Goal: Task Accomplishment & Management: Use online tool/utility

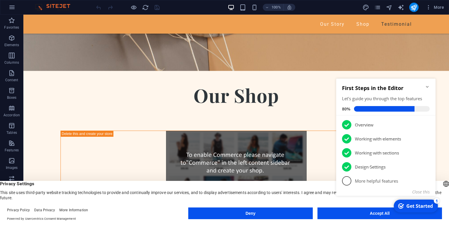
scroll to position [1010, 0]
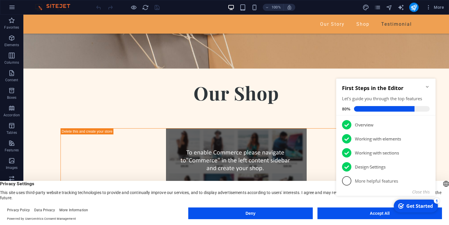
click at [363, 219] on button "Accept All" at bounding box center [379, 213] width 124 height 12
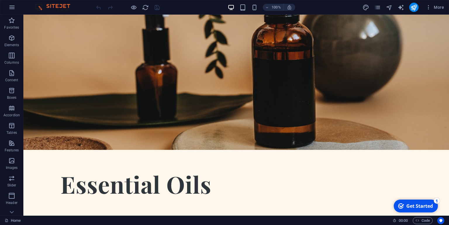
scroll to position [0, 0]
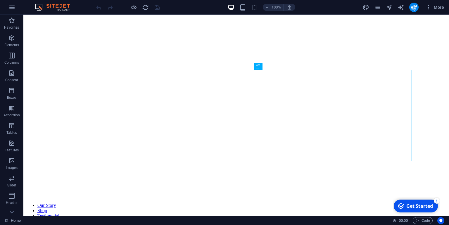
scroll to position [161, 0]
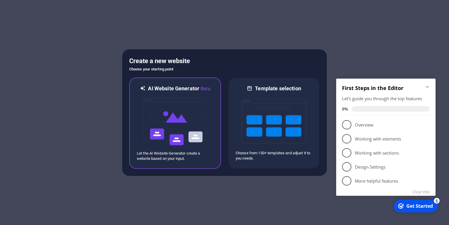
click at [172, 86] on h6 "AI Website Generator Beta" at bounding box center [179, 88] width 62 height 7
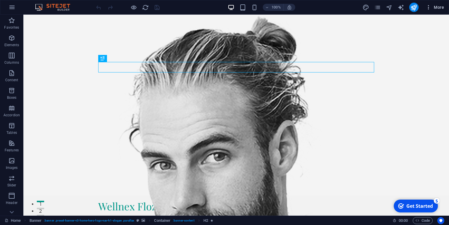
click at [436, 8] on span "More" at bounding box center [434, 7] width 18 height 6
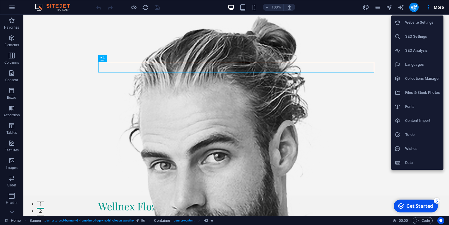
click at [414, 7] on div at bounding box center [224, 112] width 449 height 225
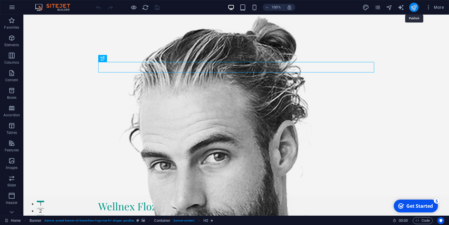
click at [414, 8] on icon "publish" at bounding box center [413, 7] width 7 height 7
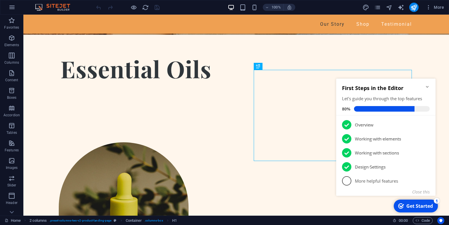
scroll to position [161, 0]
click at [429, 7] on icon "button" at bounding box center [428, 7] width 6 height 6
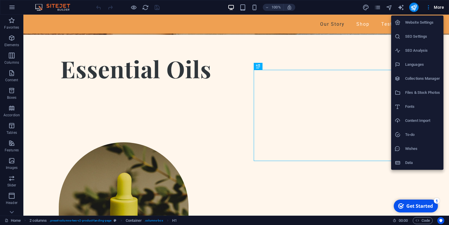
click at [375, 51] on div at bounding box center [224, 112] width 449 height 225
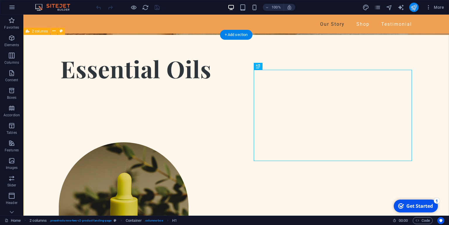
click at [414, 8] on icon "publish" at bounding box center [413, 7] width 7 height 7
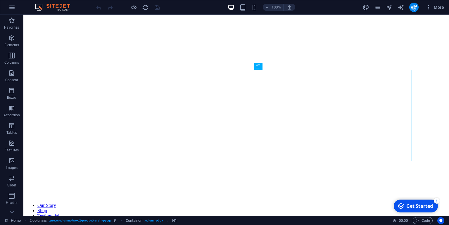
scroll to position [161, 0]
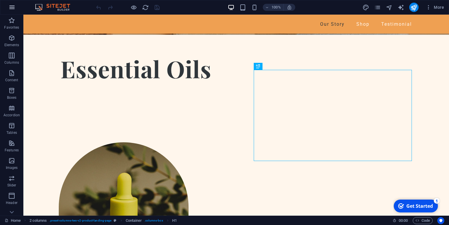
click at [10, 9] on icon "button" at bounding box center [11, 7] width 7 height 7
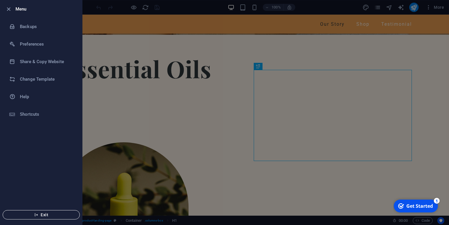
click at [47, 216] on span "Exit" at bounding box center [41, 214] width 67 height 5
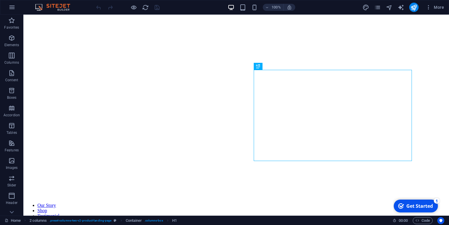
scroll to position [161, 0]
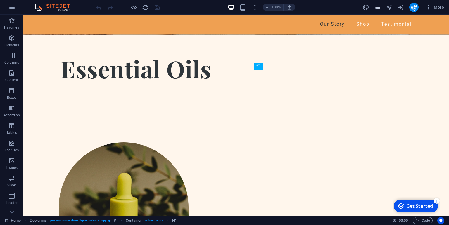
click at [376, 8] on icon "pages" at bounding box center [377, 7] width 7 height 7
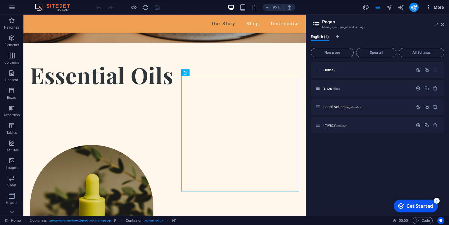
click at [431, 8] on icon "button" at bounding box center [428, 7] width 6 height 6
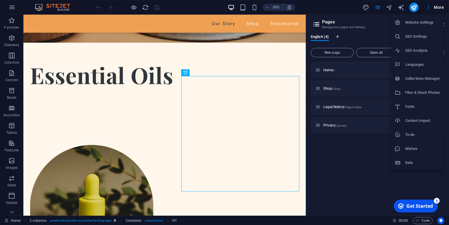
click at [417, 21] on h6 "Website Settings" at bounding box center [422, 22] width 35 height 7
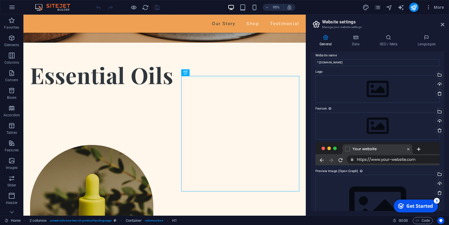
scroll to position [0, 0]
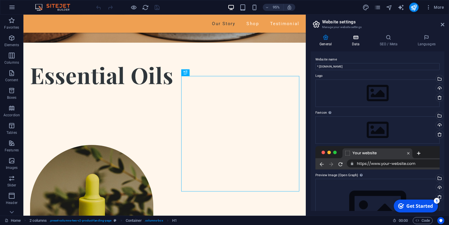
click at [357, 34] on icon at bounding box center [355, 37] width 25 height 6
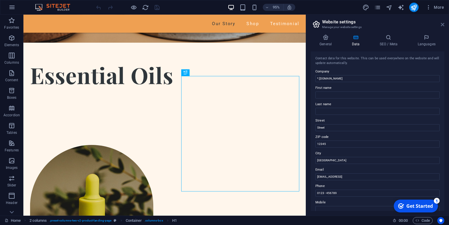
click at [442, 25] on icon at bounding box center [443, 24] width 4 height 5
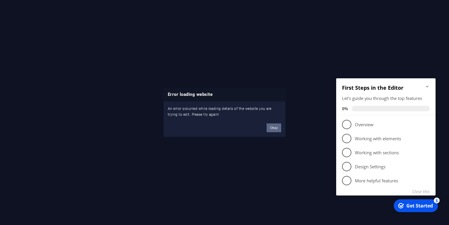
click at [278, 126] on button "Okay" at bounding box center [273, 128] width 15 height 9
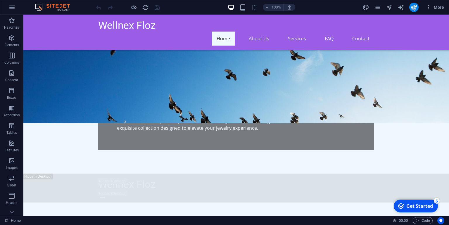
scroll to position [417, 0]
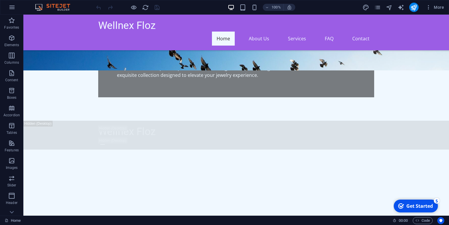
click at [416, 208] on div "Get Started" at bounding box center [419, 206] width 27 height 6
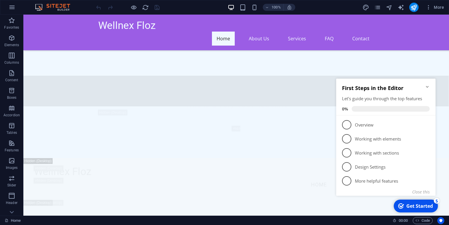
scroll to position [671, 0]
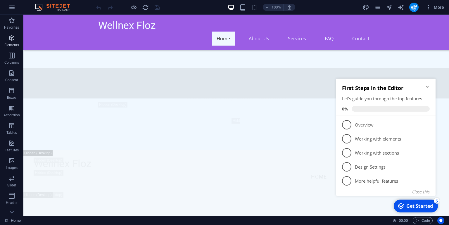
click at [11, 39] on icon "button" at bounding box center [11, 37] width 7 height 7
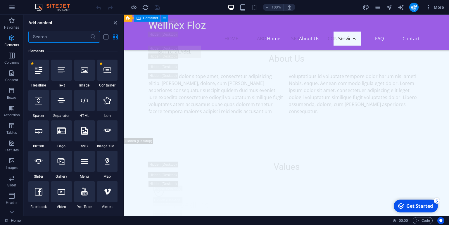
scroll to position [2177, 0]
click at [86, 73] on icon at bounding box center [85, 70] width 8 height 8
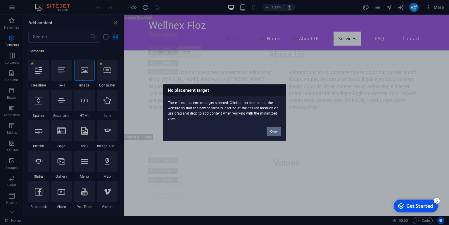
click at [275, 133] on button "Okay" at bounding box center [273, 131] width 15 height 9
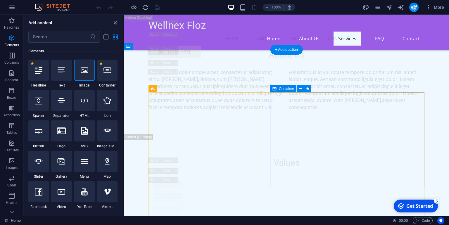
scroll to position [62, 0]
click at [14, 175] on p "Forms" at bounding box center [11, 176] width 11 height 5
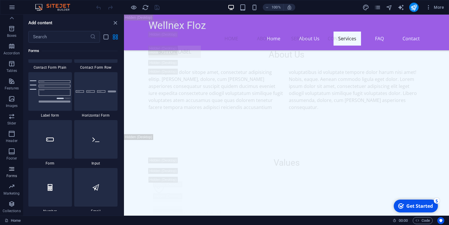
scroll to position [4352, 0]
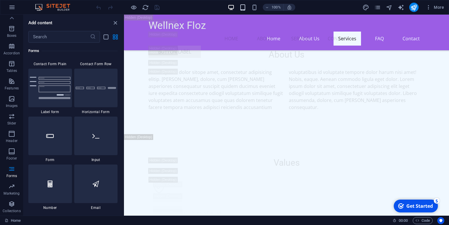
click at [245, 8] on icon "button" at bounding box center [242, 7] width 7 height 7
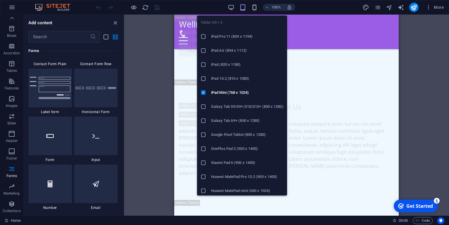
click at [257, 7] on icon "button" at bounding box center [254, 7] width 7 height 7
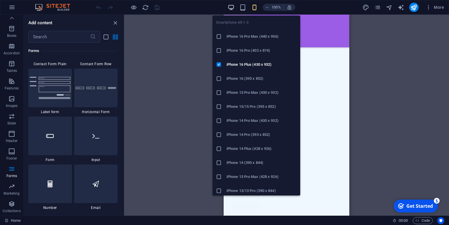
click at [232, 7] on icon "button" at bounding box center [231, 7] width 7 height 7
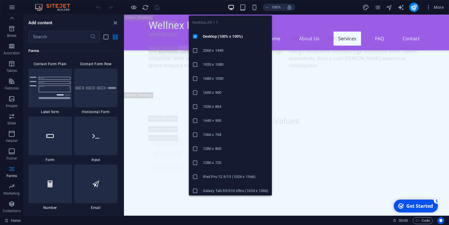
scroll to position [2174, 0]
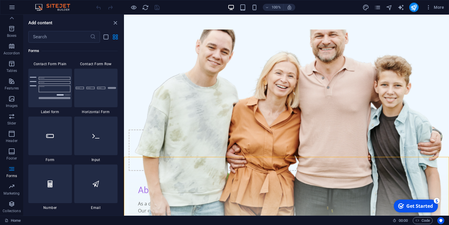
scroll to position [0, 0]
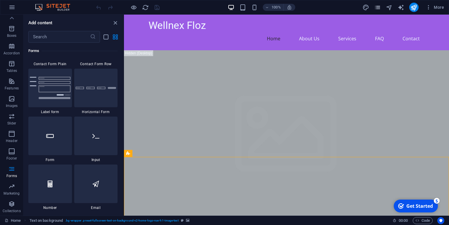
click at [377, 8] on icon "pages" at bounding box center [377, 7] width 7 height 7
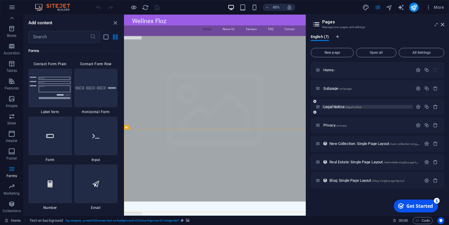
click at [370, 108] on p "Legal Notice /legal-notice" at bounding box center [367, 107] width 88 height 4
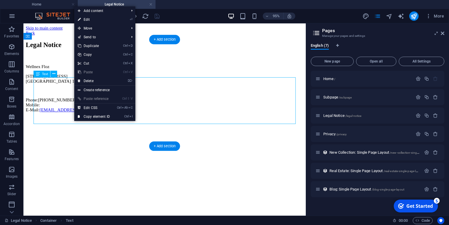
click at [111, 122] on html "Skip to main content Back Legal Notice Wellnex Floz 123 Gem Avenue Diamond City…" at bounding box center [171, 72] width 297 height 98
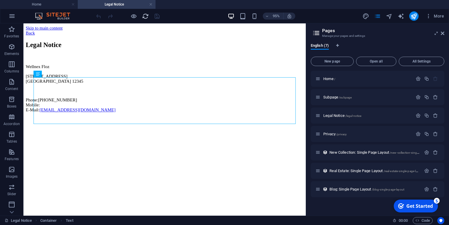
click at [145, 15] on icon "reload" at bounding box center [145, 16] width 7 height 7
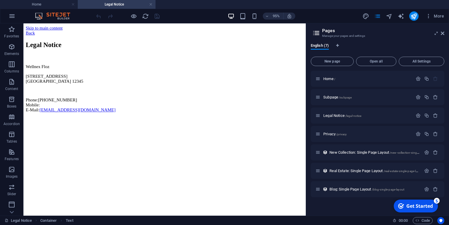
click at [35, 31] on div "Back" at bounding box center [172, 33] width 292 height 5
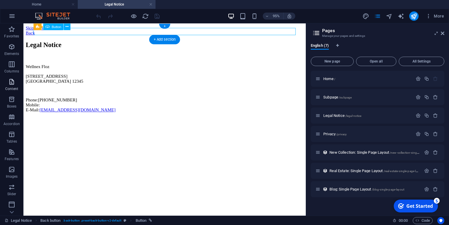
click at [13, 85] on icon "button" at bounding box center [11, 81] width 7 height 7
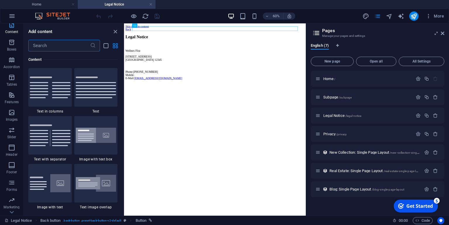
scroll to position [70, 0]
click at [10, 153] on icon "button" at bounding box center [11, 151] width 7 height 7
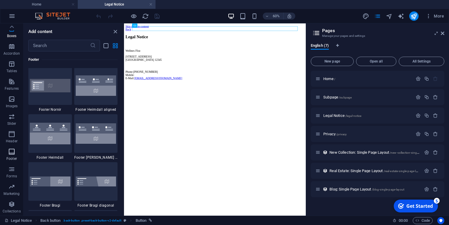
scroll to position [3954, 0]
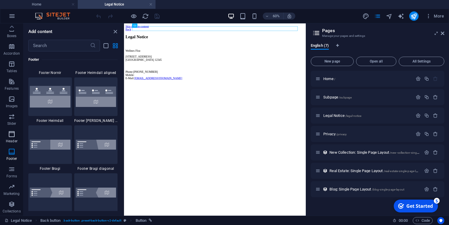
click at [10, 140] on p "Header" at bounding box center [12, 141] width 12 height 5
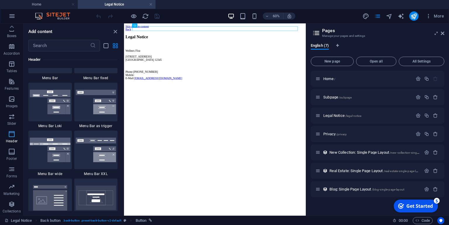
scroll to position [0, 0]
click at [10, 15] on icon "button" at bounding box center [11, 16] width 7 height 7
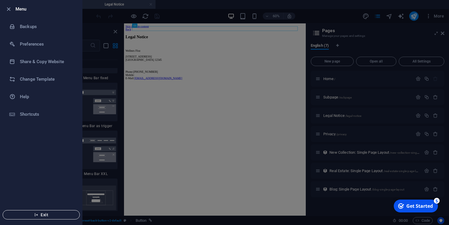
click at [45, 217] on span "Exit" at bounding box center [41, 214] width 67 height 5
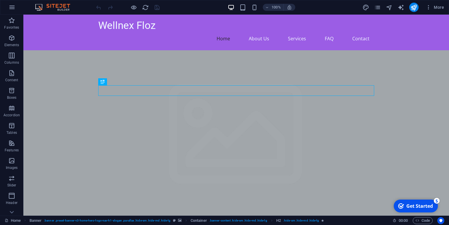
click at [301, 143] on figure at bounding box center [235, 206] width 425 height 312
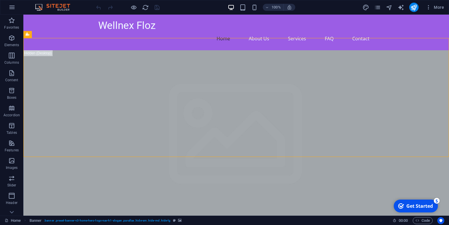
click at [362, 32] on nav "Home About Us Services FAQ Contact" at bounding box center [236, 39] width 276 height 14
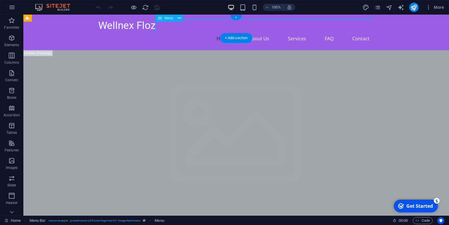
click at [367, 32] on nav "Home About Us Services FAQ Contact" at bounding box center [236, 39] width 276 height 14
click at [366, 32] on nav "Home About Us Services FAQ Contact" at bounding box center [236, 39] width 276 height 14
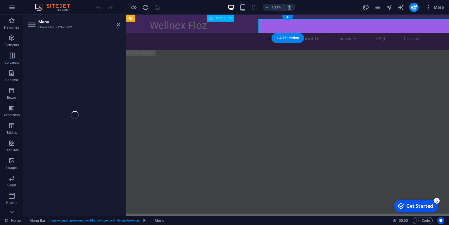
select select
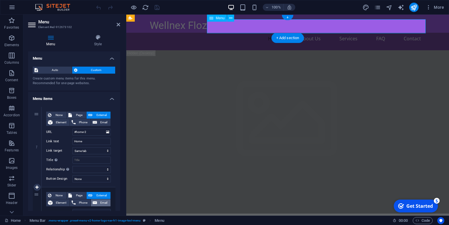
click at [103, 203] on span "Email" at bounding box center [104, 202] width 10 height 7
select select
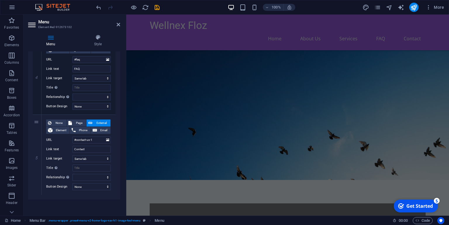
scroll to position [326, 0]
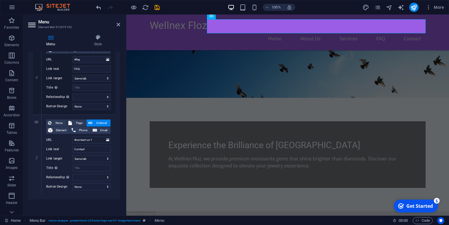
click at [98, 5] on icon "undo" at bounding box center [98, 7] width 7 height 7
select select
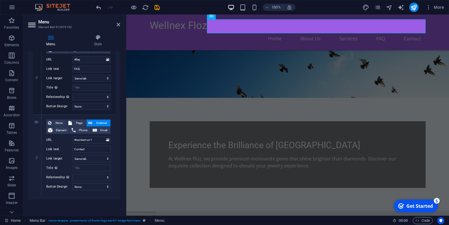
select select
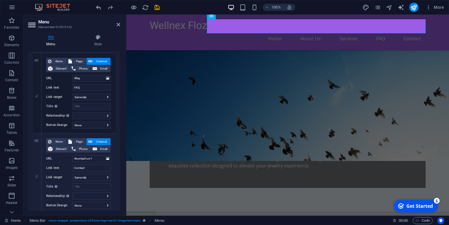
scroll to position [313, 0]
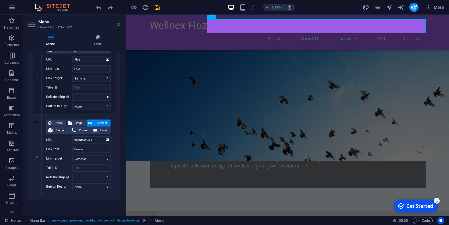
click at [118, 23] on icon at bounding box center [119, 24] width 4 height 5
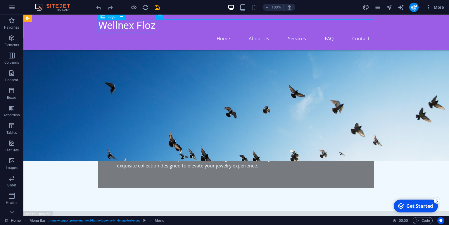
click at [60, 8] on img at bounding box center [56, 7] width 44 height 7
click at [404, 209] on icon "Get Started 5 items remaining, 0% complete" at bounding box center [401, 205] width 6 height 5
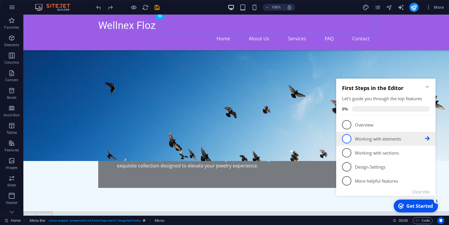
click at [388, 141] on p "Working with elements - incomplete" at bounding box center [390, 139] width 70 height 6
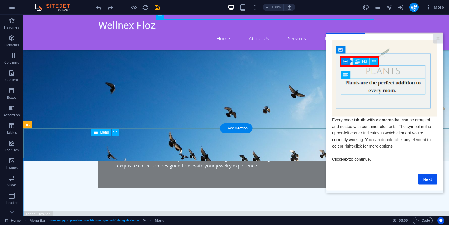
scroll to position [0, 0]
click at [428, 183] on link "Next" at bounding box center [427, 179] width 19 height 11
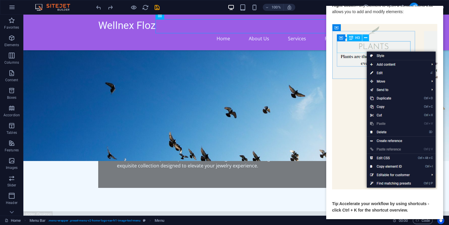
scroll to position [11, 0]
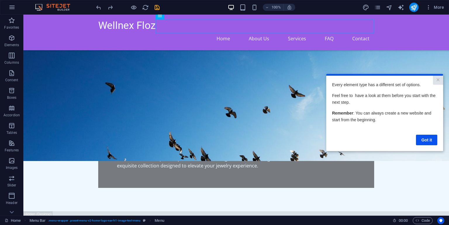
scroll to position [0, 0]
click at [428, 143] on link "Got it" at bounding box center [426, 140] width 21 height 11
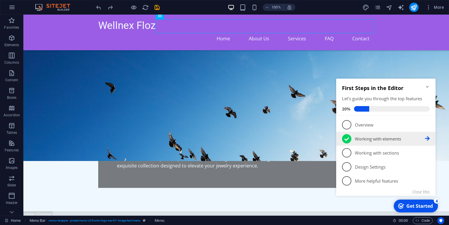
click at [346, 138] on icon at bounding box center [346, 139] width 5 height 4
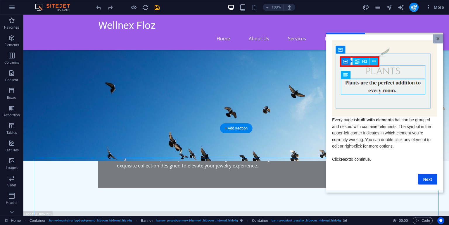
click at [439, 38] on link "×" at bounding box center [438, 38] width 10 height 9
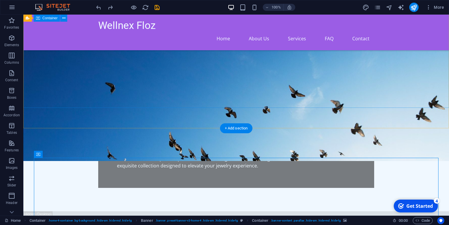
click at [419, 209] on div "Get Started" at bounding box center [419, 206] width 27 height 6
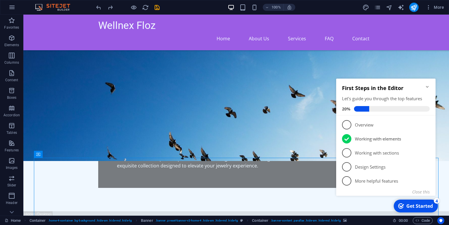
click at [428, 87] on icon "Minimize checklist" at bounding box center [427, 86] width 5 height 5
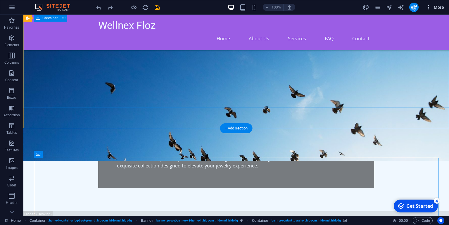
click at [437, 6] on span "More" at bounding box center [434, 7] width 18 height 6
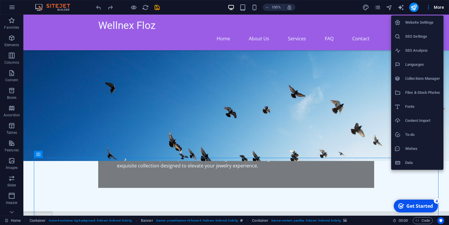
click at [434, 20] on h6 "Website Settings" at bounding box center [422, 22] width 35 height 7
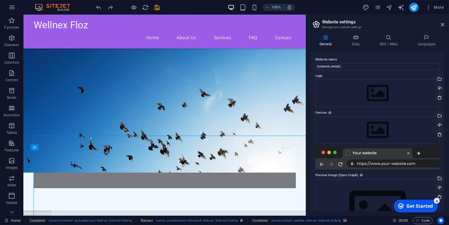
scroll to position [342, 0]
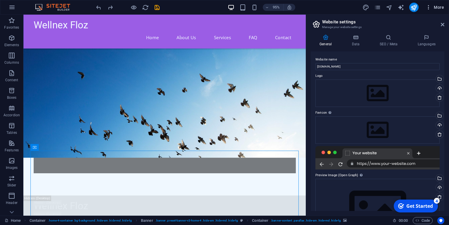
click at [443, 5] on span "More" at bounding box center [434, 7] width 18 height 6
